Goal: Information Seeking & Learning: Learn about a topic

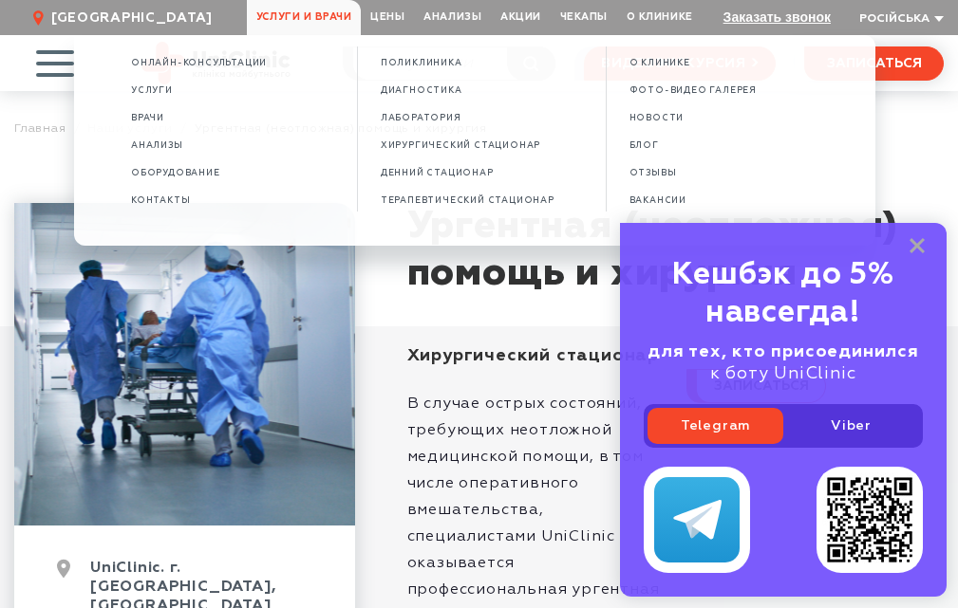
click at [331, 13] on span "Услуги и врачи" at bounding box center [304, 17] width 114 height 35
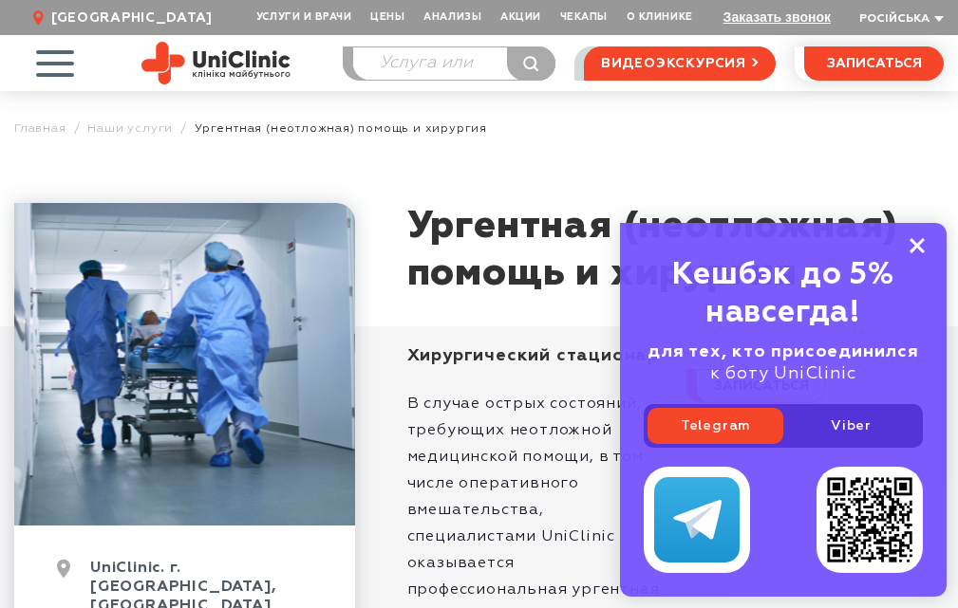
click at [917, 242] on icon at bounding box center [916, 246] width 15 height 16
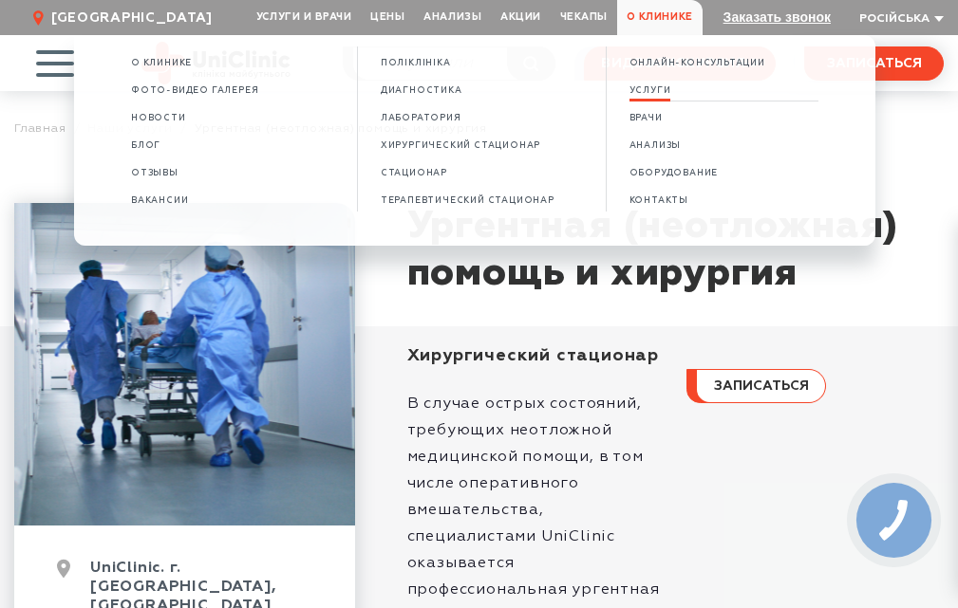
click at [660, 96] on link "УСЛУГИ" at bounding box center [650, 91] width 42 height 16
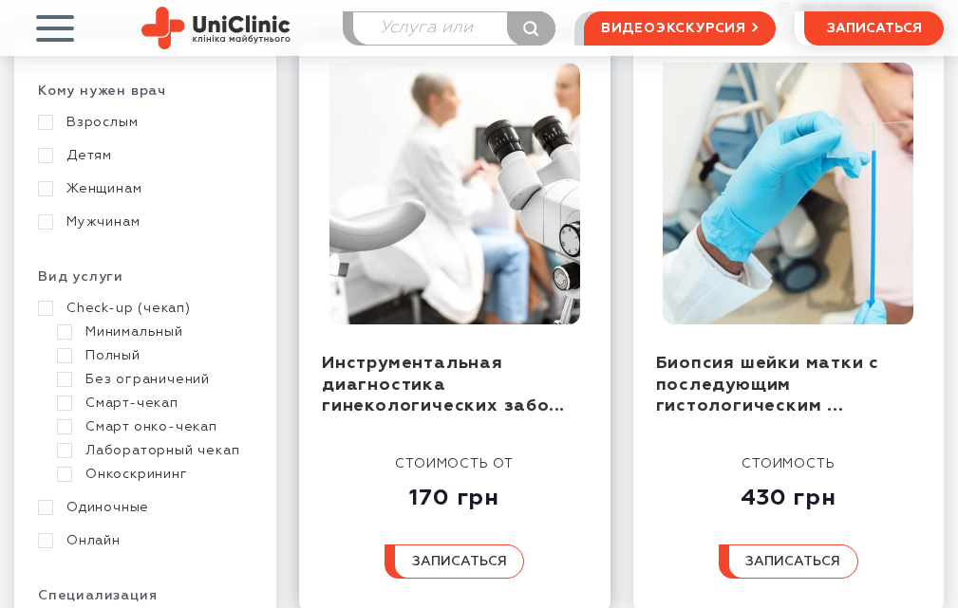
scroll to position [380, 0]
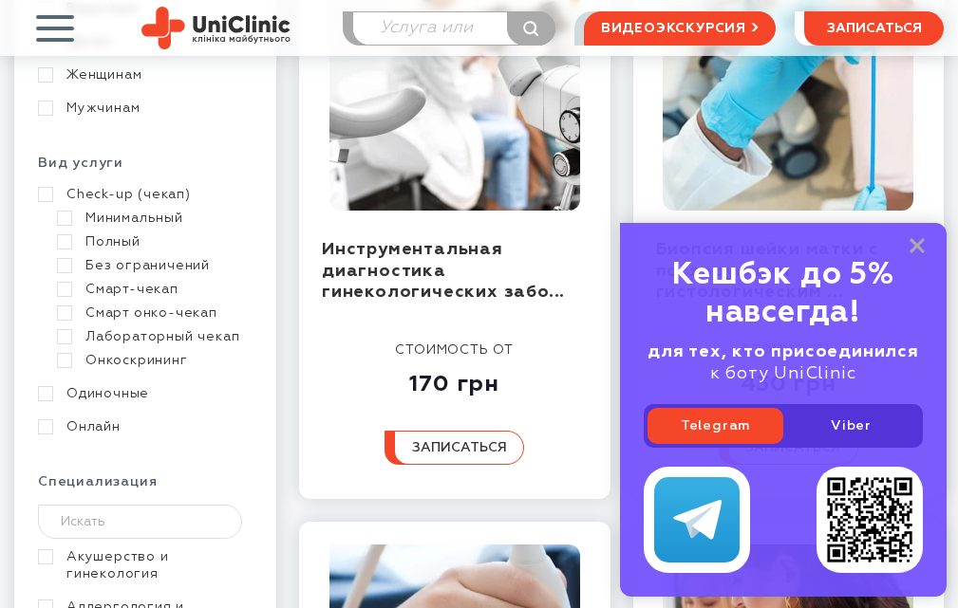
click at [166, 363] on link "Онкоскрининг" at bounding box center [152, 360] width 191 height 17
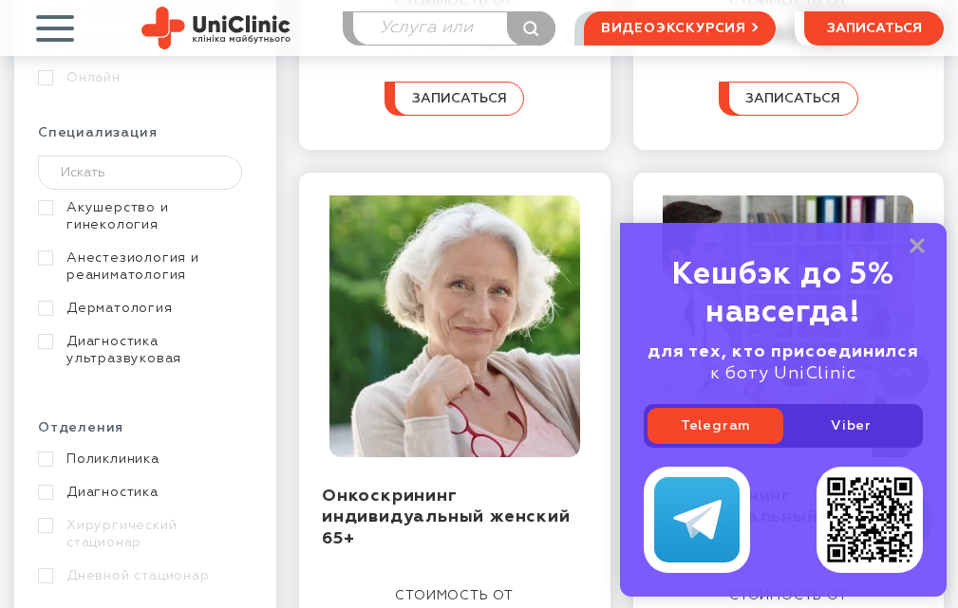
scroll to position [664, 0]
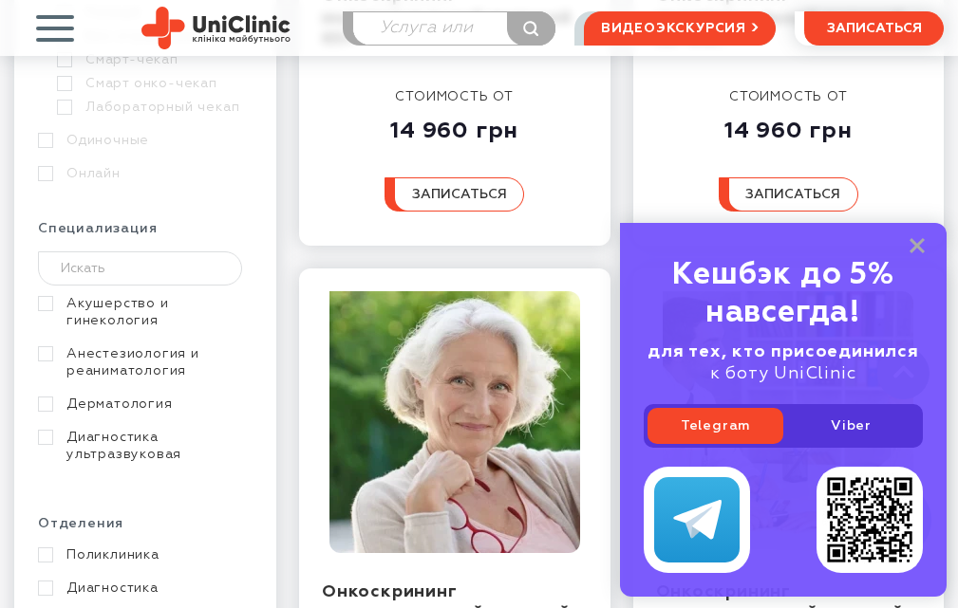
click at [49, 304] on link "Акушерство и гинекология" at bounding box center [143, 312] width 210 height 34
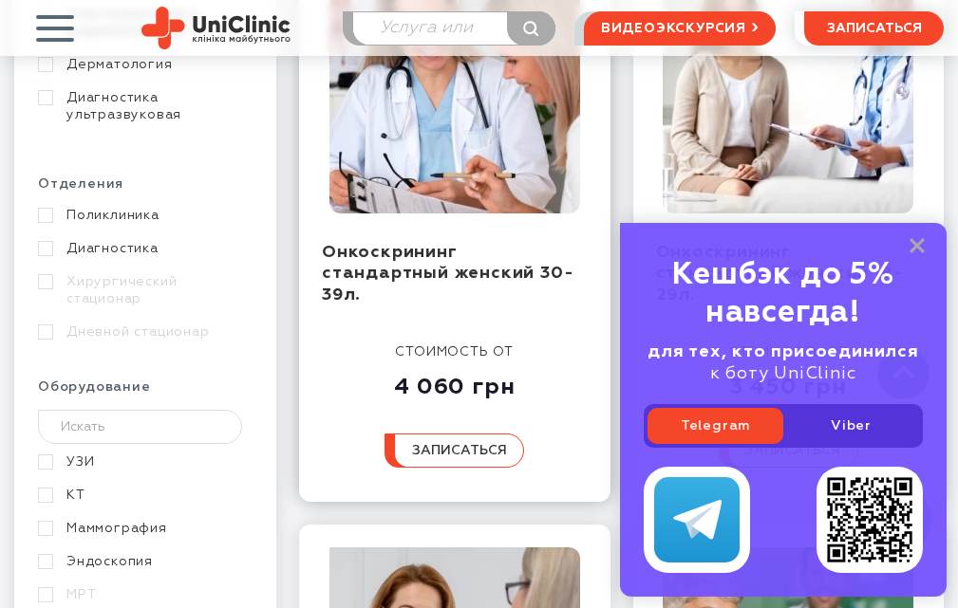
scroll to position [1139, 0]
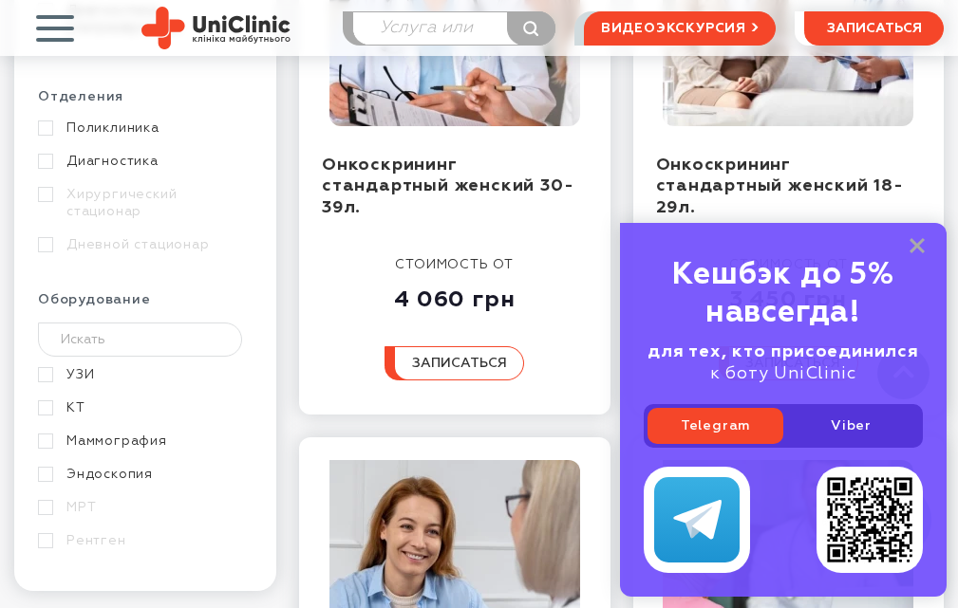
click at [918, 234] on div "Кешбэк до 5% навсегда! для тех, кто присоединился к боту UniClinic Telegram Vib…" at bounding box center [783, 410] width 327 height 374
click at [915, 240] on icon at bounding box center [916, 246] width 15 height 16
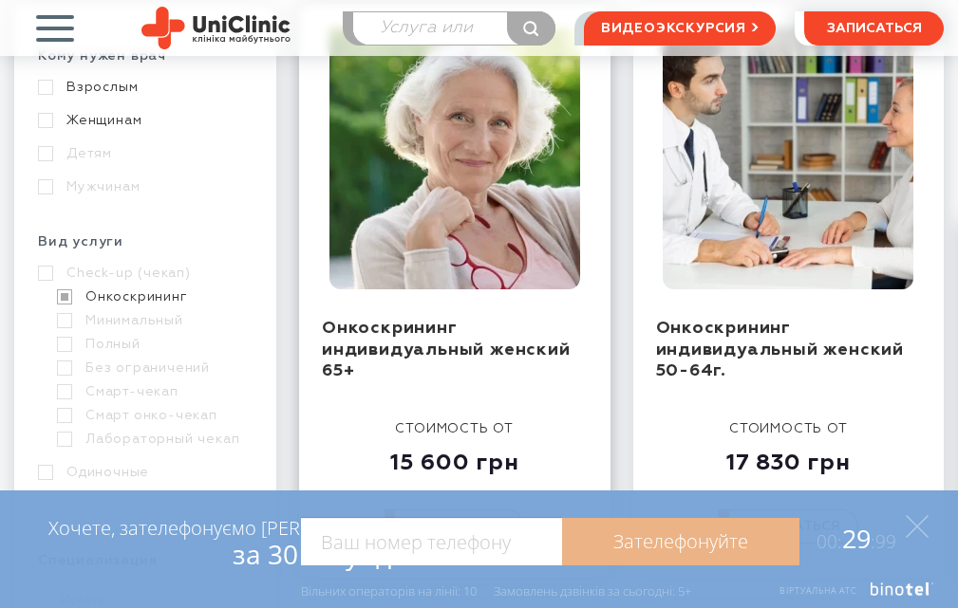
scroll to position [0, 0]
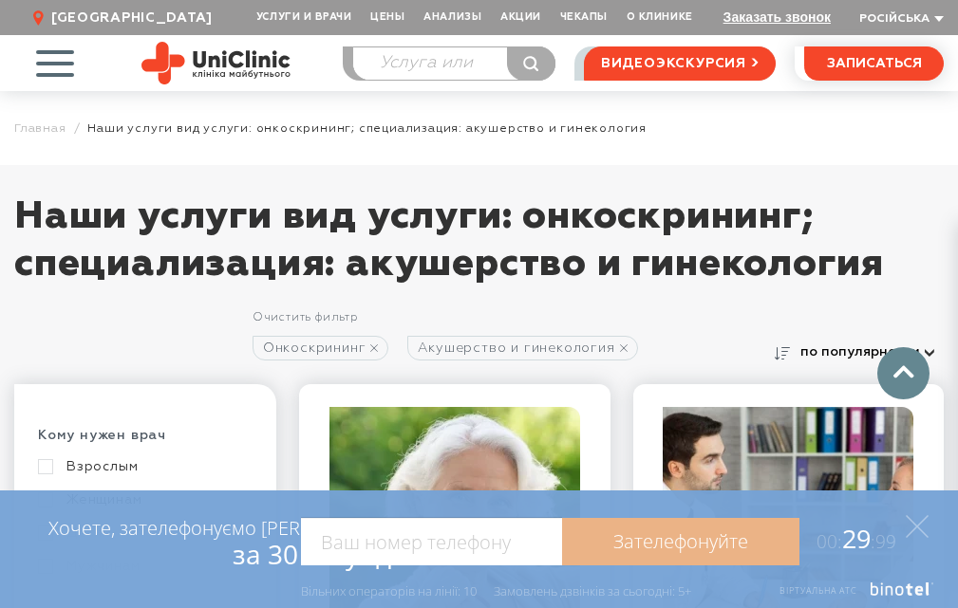
scroll to position [664, 0]
